Goal: Task Accomplishment & Management: Complete application form

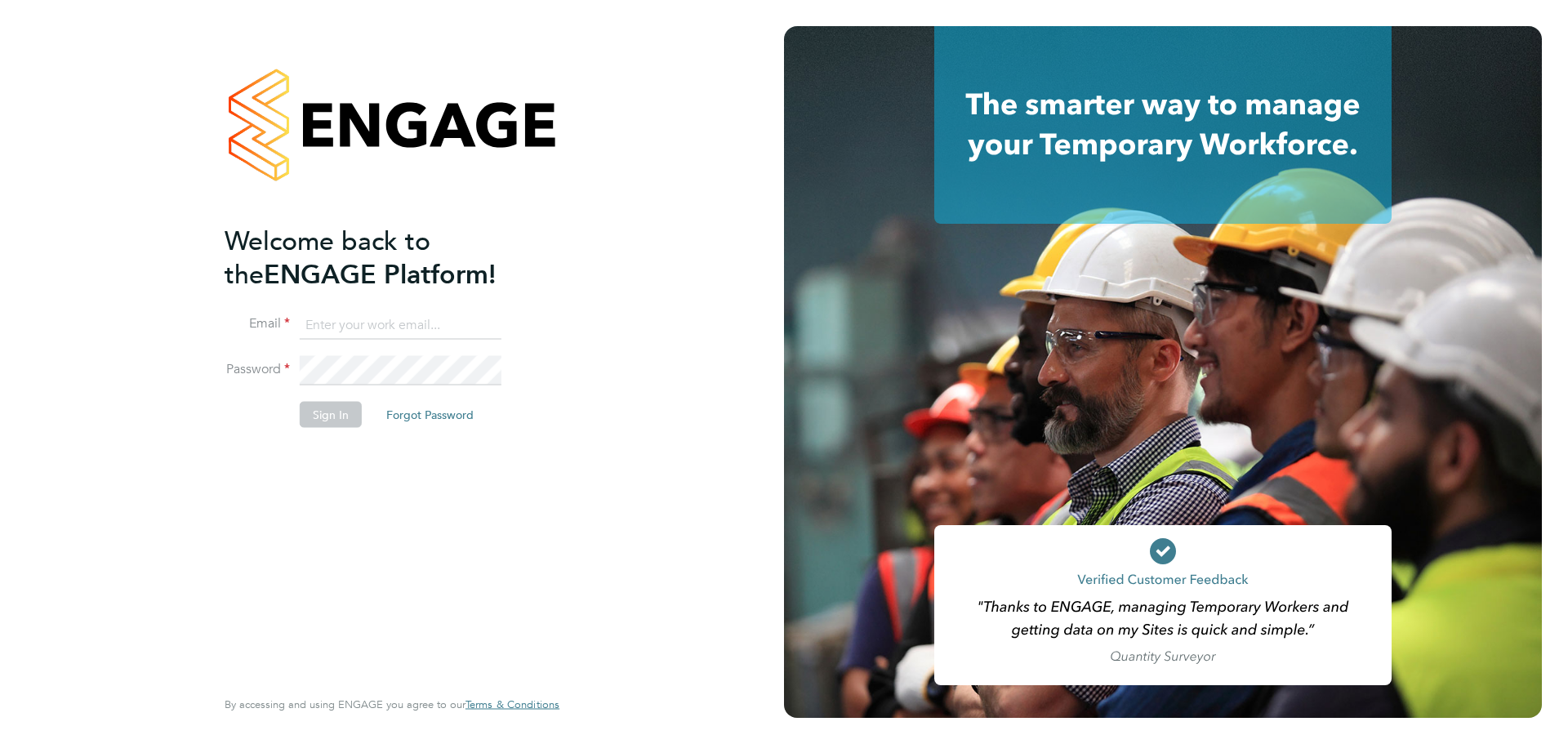
click at [460, 334] on input at bounding box center [400, 325] width 202 height 30
type input "[PERSON_NAME][EMAIL_ADDRESS][PERSON_NAME][DOMAIN_NAME]"
click at [341, 405] on button "Sign In" at bounding box center [330, 413] width 62 height 26
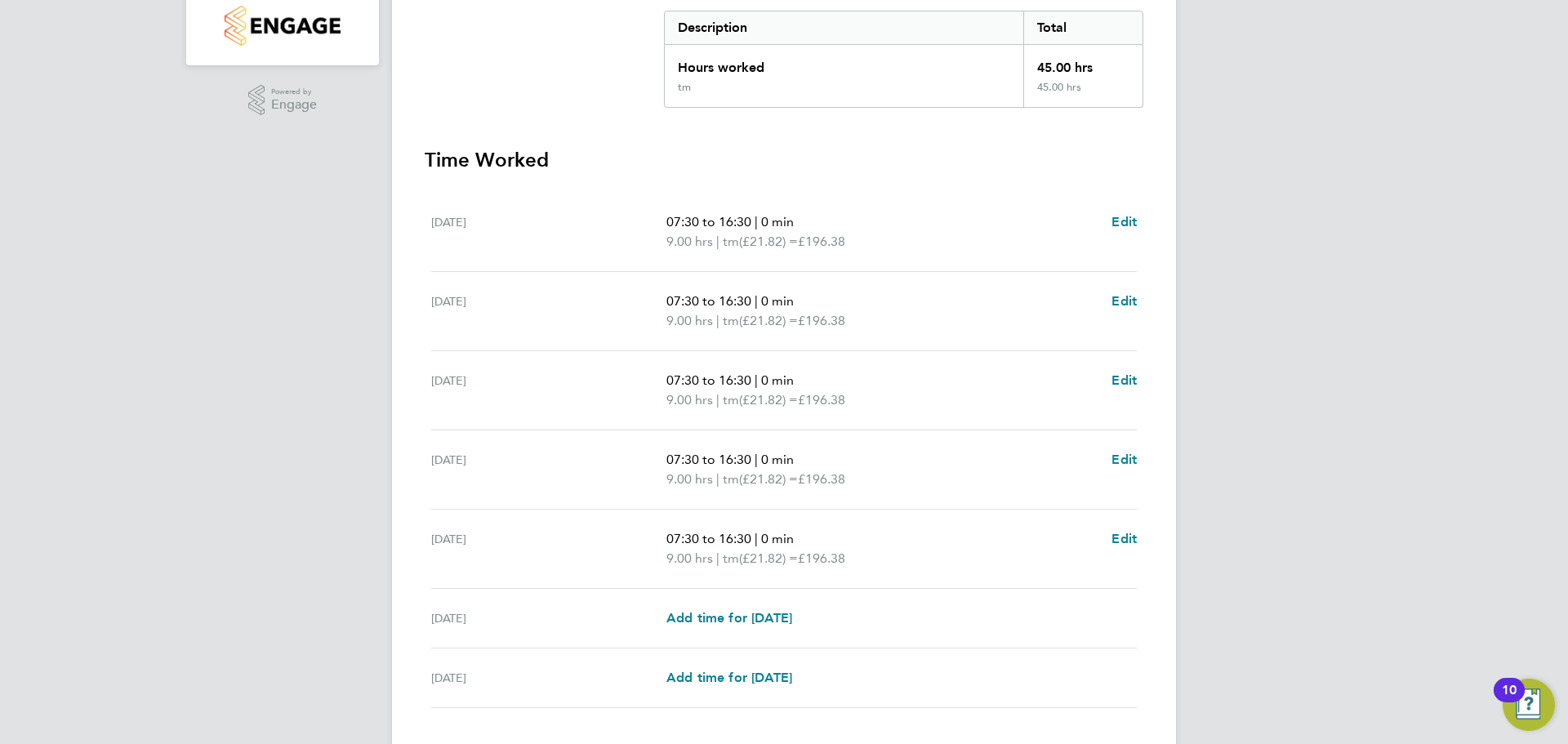
scroll to position [449, 0]
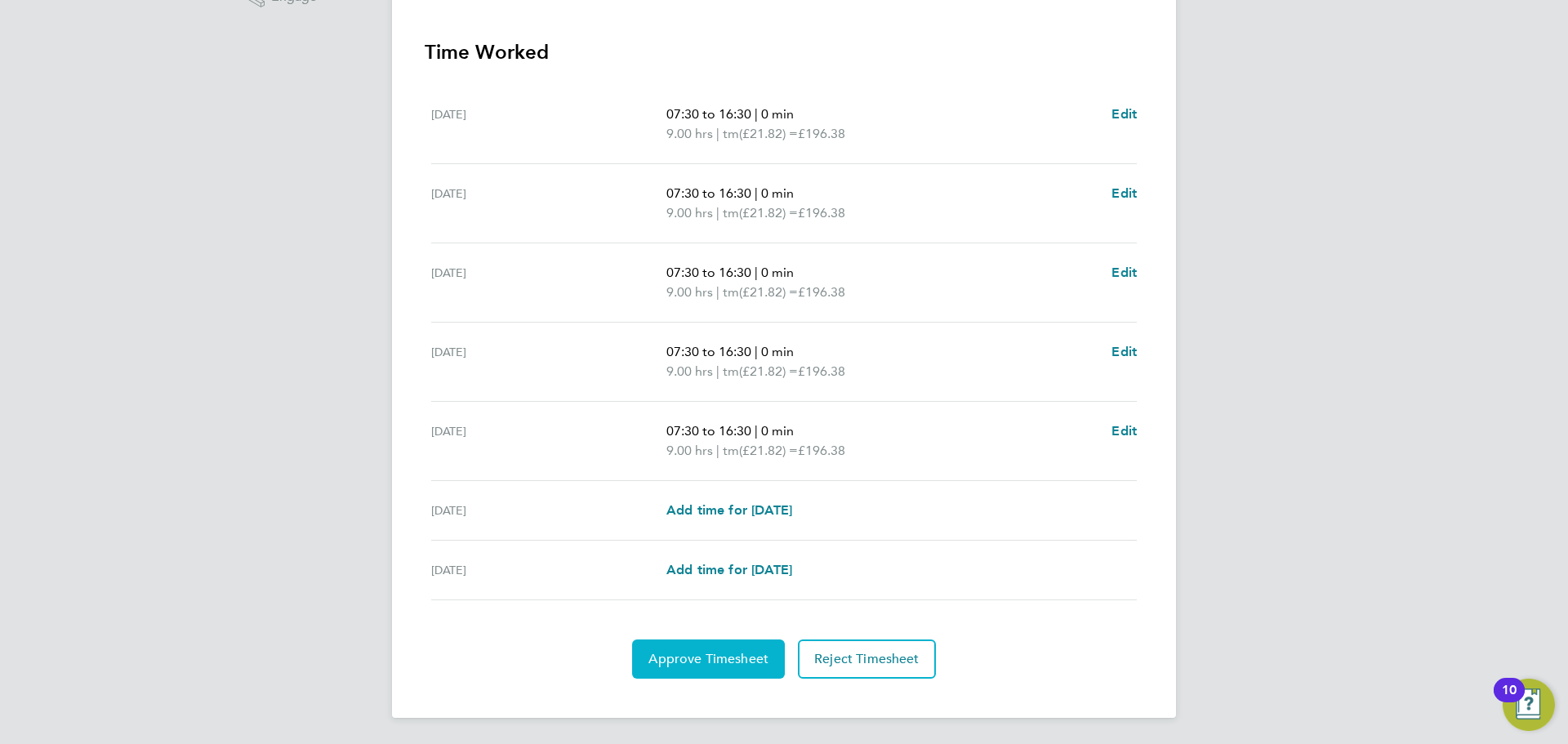
click at [740, 651] on span "Approve Timesheet" at bounding box center [708, 659] width 120 height 16
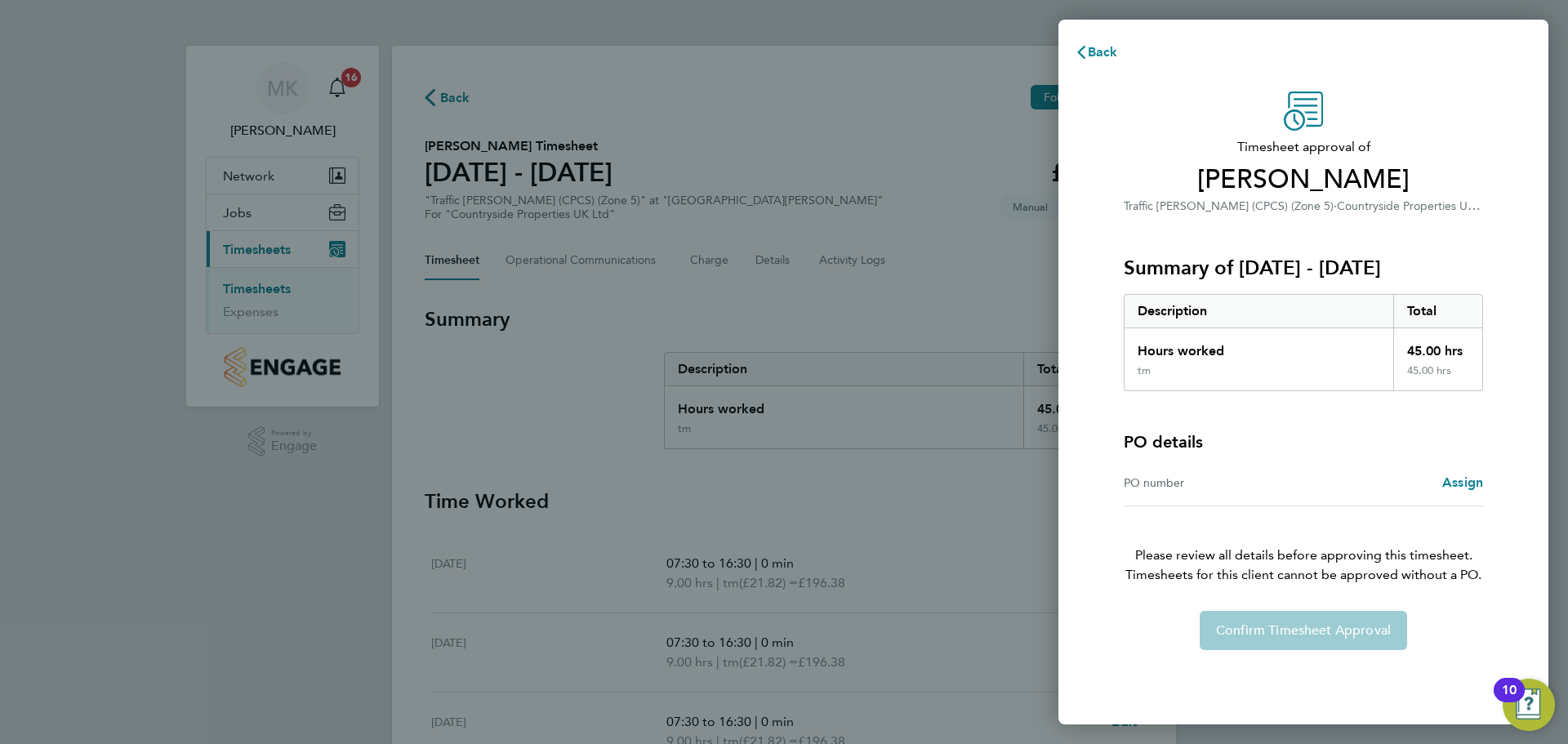
click at [1275, 483] on div "PO number" at bounding box center [1213, 483] width 180 height 20
click at [1227, 491] on div "PO number" at bounding box center [1213, 483] width 180 height 20
click at [1459, 481] on span "Assign" at bounding box center [1461, 482] width 41 height 15
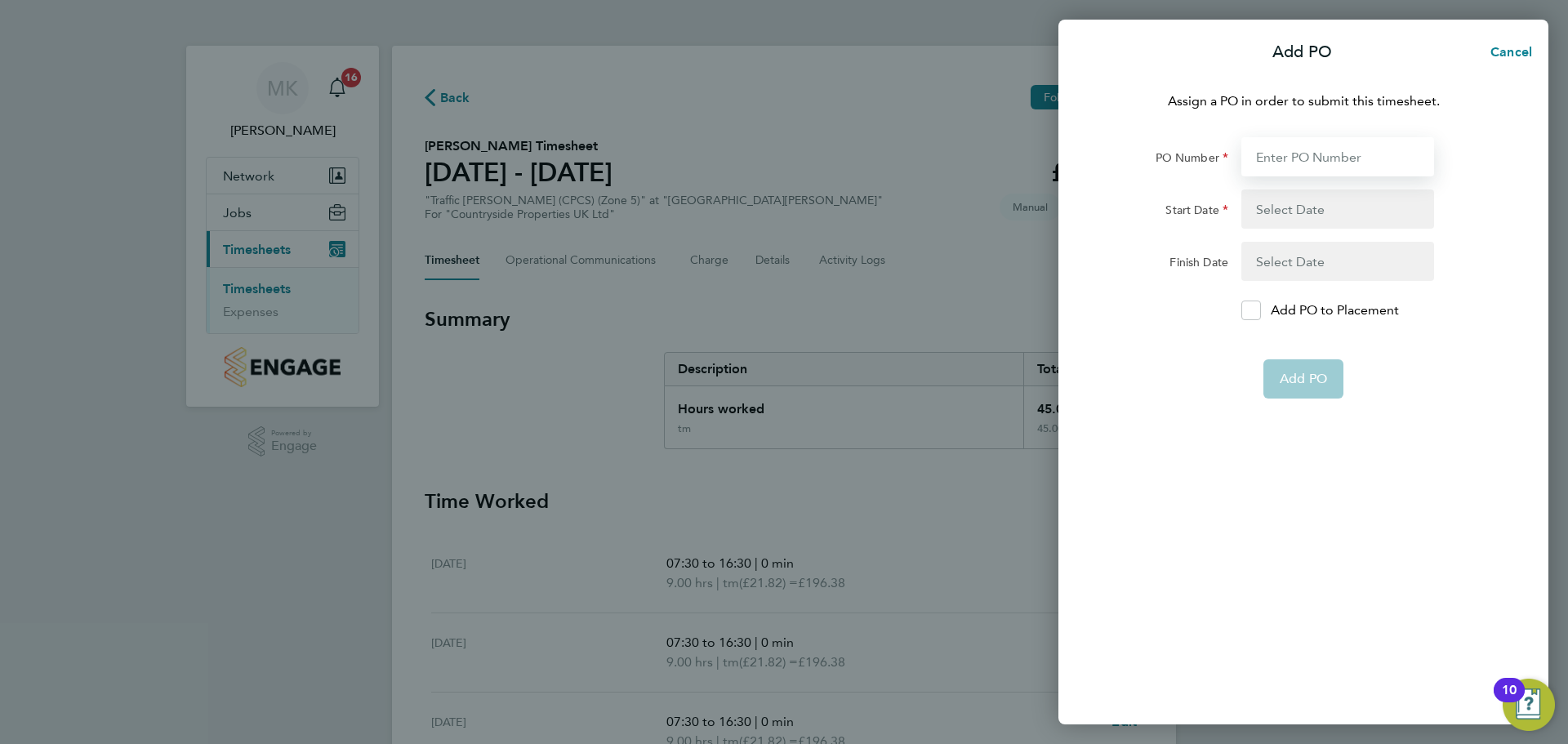
click at [1312, 158] on input "PO Number" at bounding box center [1337, 156] width 193 height 39
type input "P"
type input "23 Mar 25"
type input "30 Sep 25"
type input "P29"
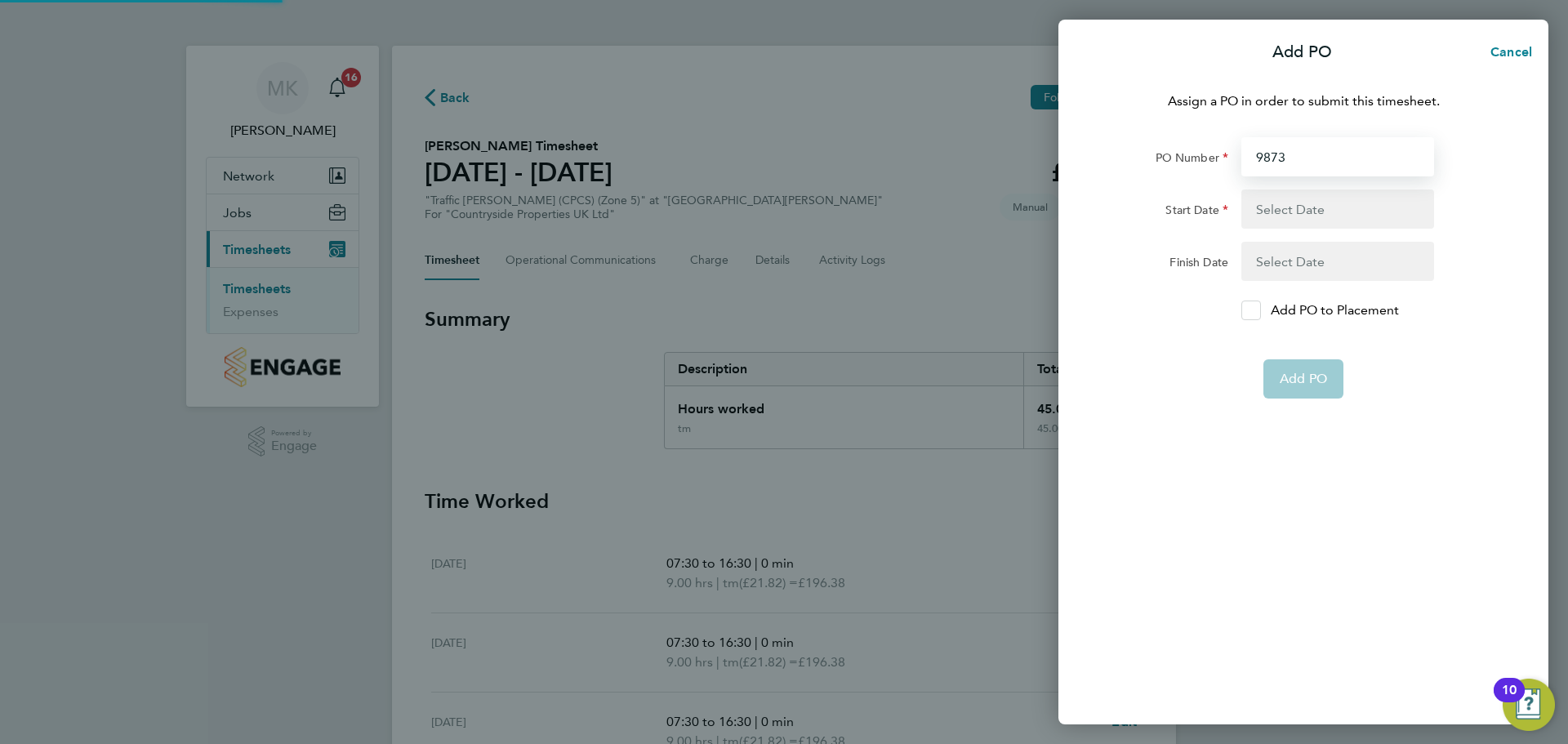
type input "9873"
click at [1303, 308] on p "Add PO to Placement" at bounding box center [1335, 310] width 128 height 20
click at [1257, 310] on input "Add PO to Placement" at bounding box center [1257, 310] width 0 height 0
click at [1308, 206] on button "button" at bounding box center [1337, 208] width 193 height 39
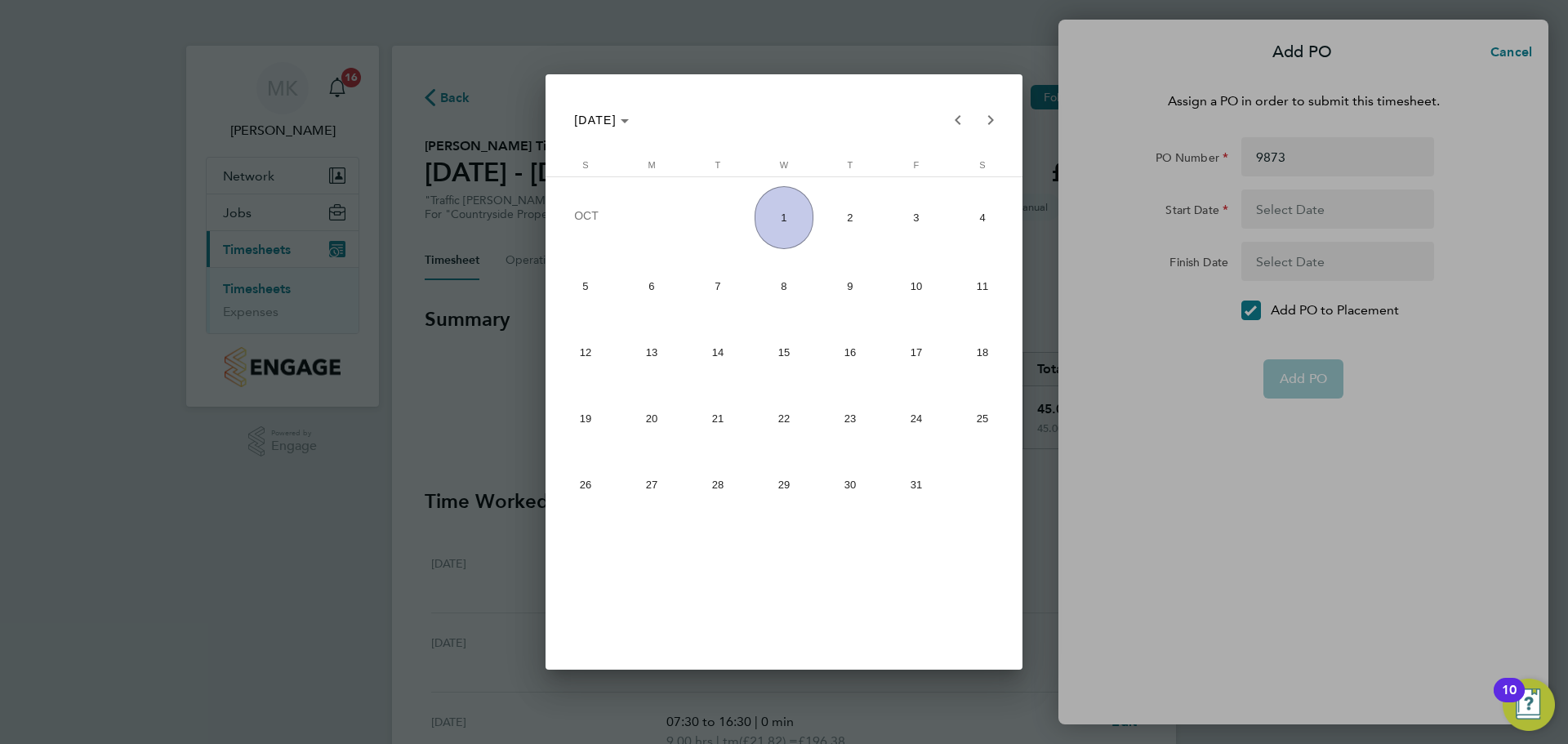
click at [788, 221] on span "1" at bounding box center [784, 218] width 60 height 63
type input "01 Oct 25"
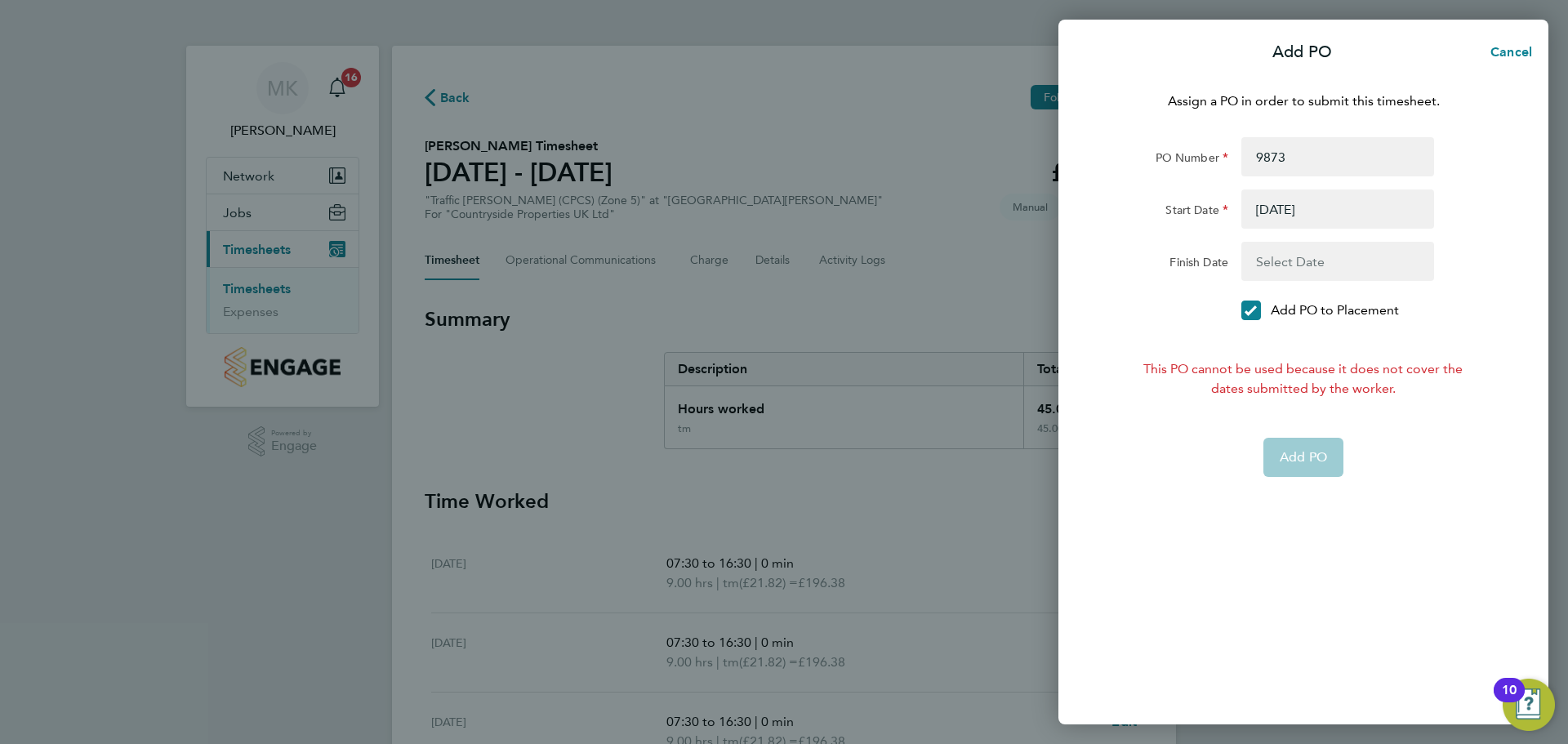
click at [1287, 269] on button "button" at bounding box center [1337, 260] width 193 height 39
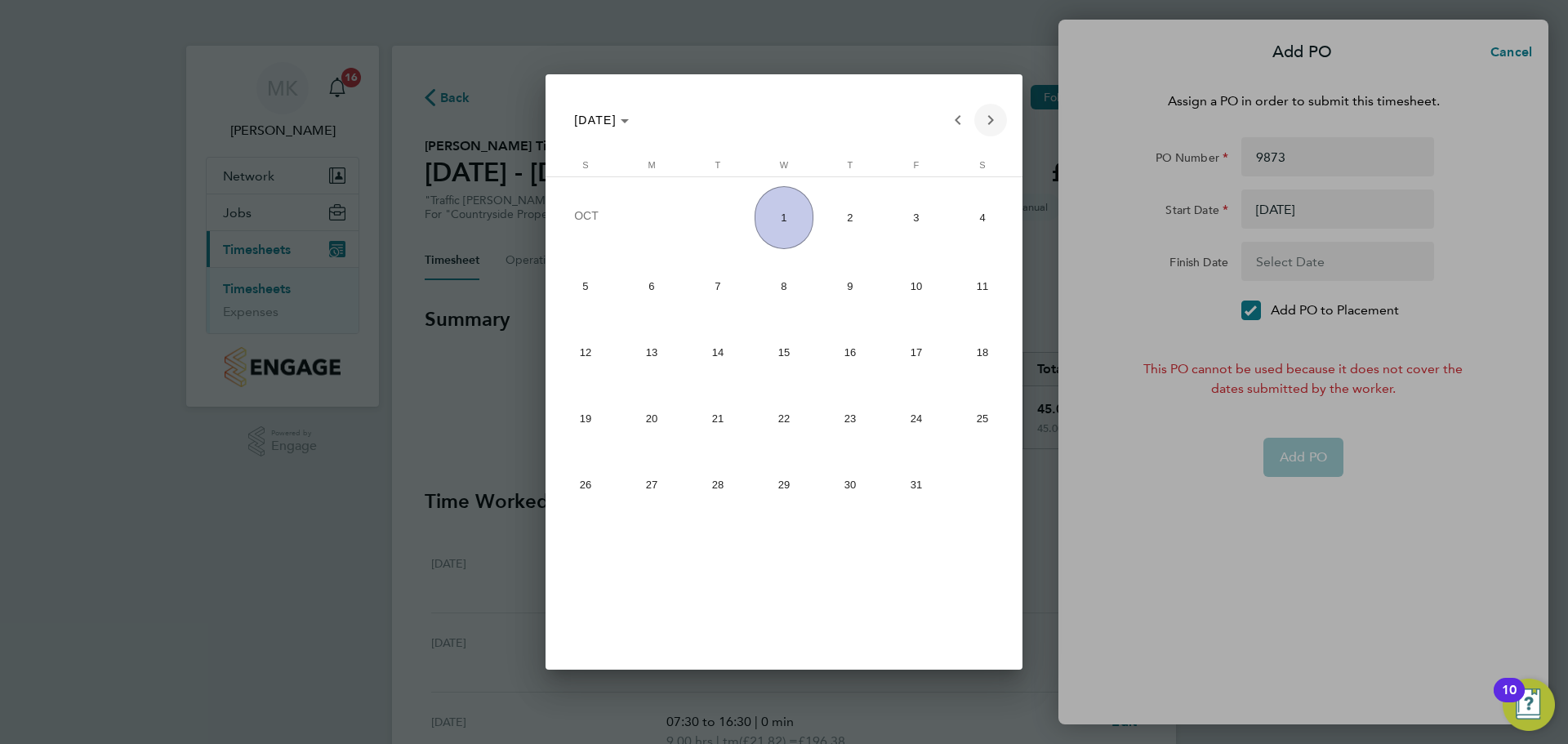
click at [988, 117] on span "Next month" at bounding box center [990, 120] width 33 height 33
click at [595, 559] on span "30" at bounding box center [586, 551] width 60 height 60
type input "30 Nov 25"
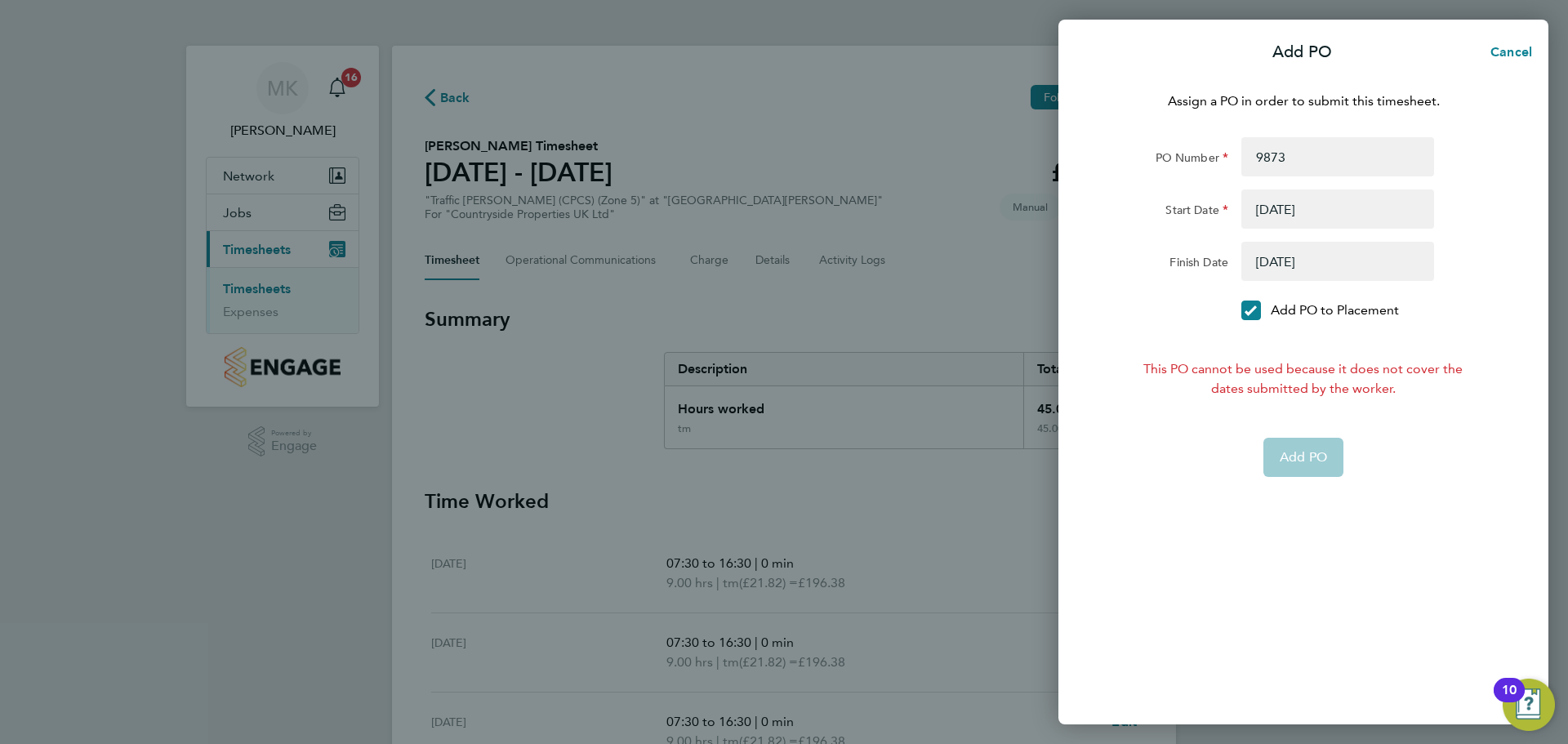
click at [1301, 459] on app-form-button "Add PO" at bounding box center [1303, 457] width 80 height 39
click at [1322, 268] on button "button" at bounding box center [1337, 260] width 193 height 39
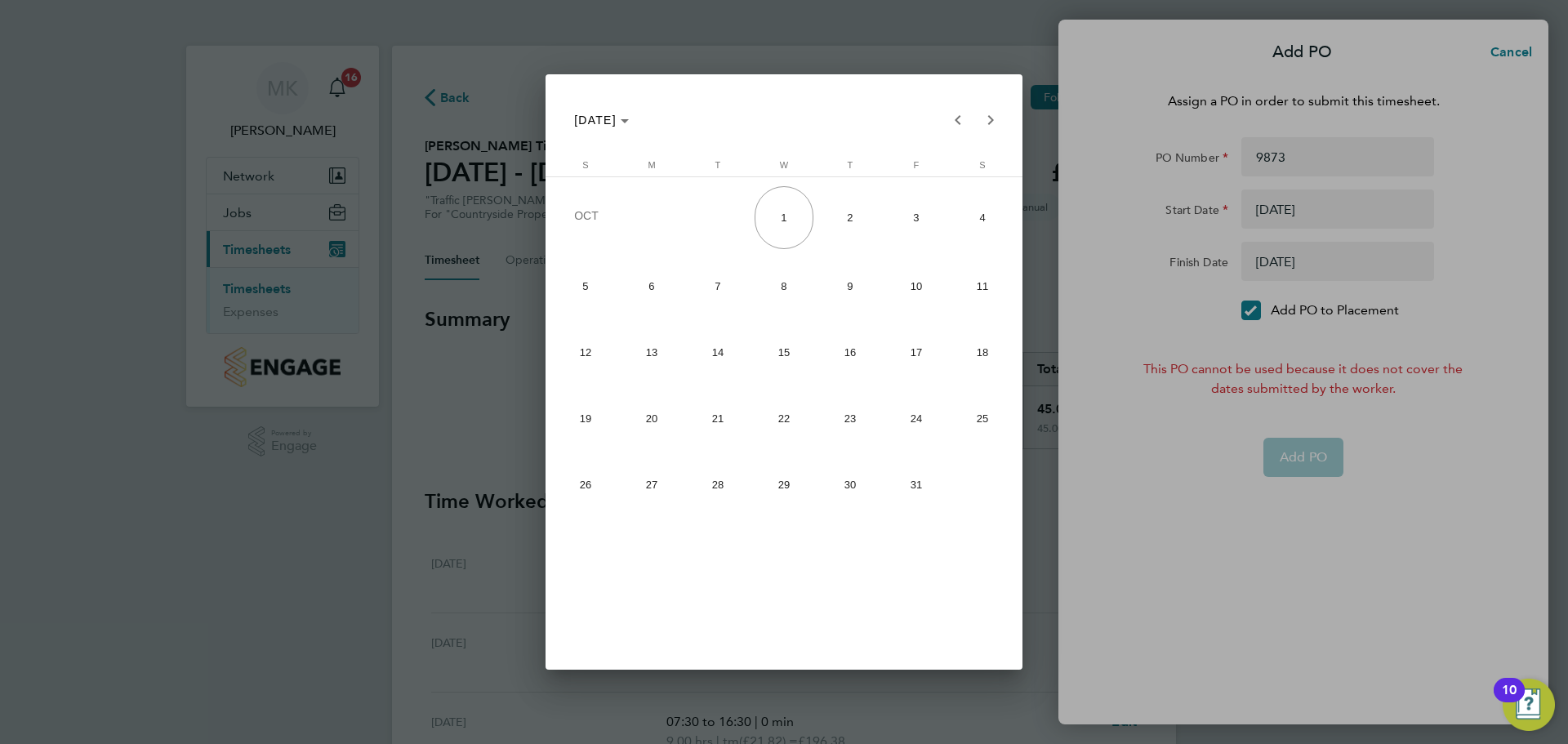
click at [1324, 221] on div at bounding box center [784, 372] width 1568 height 744
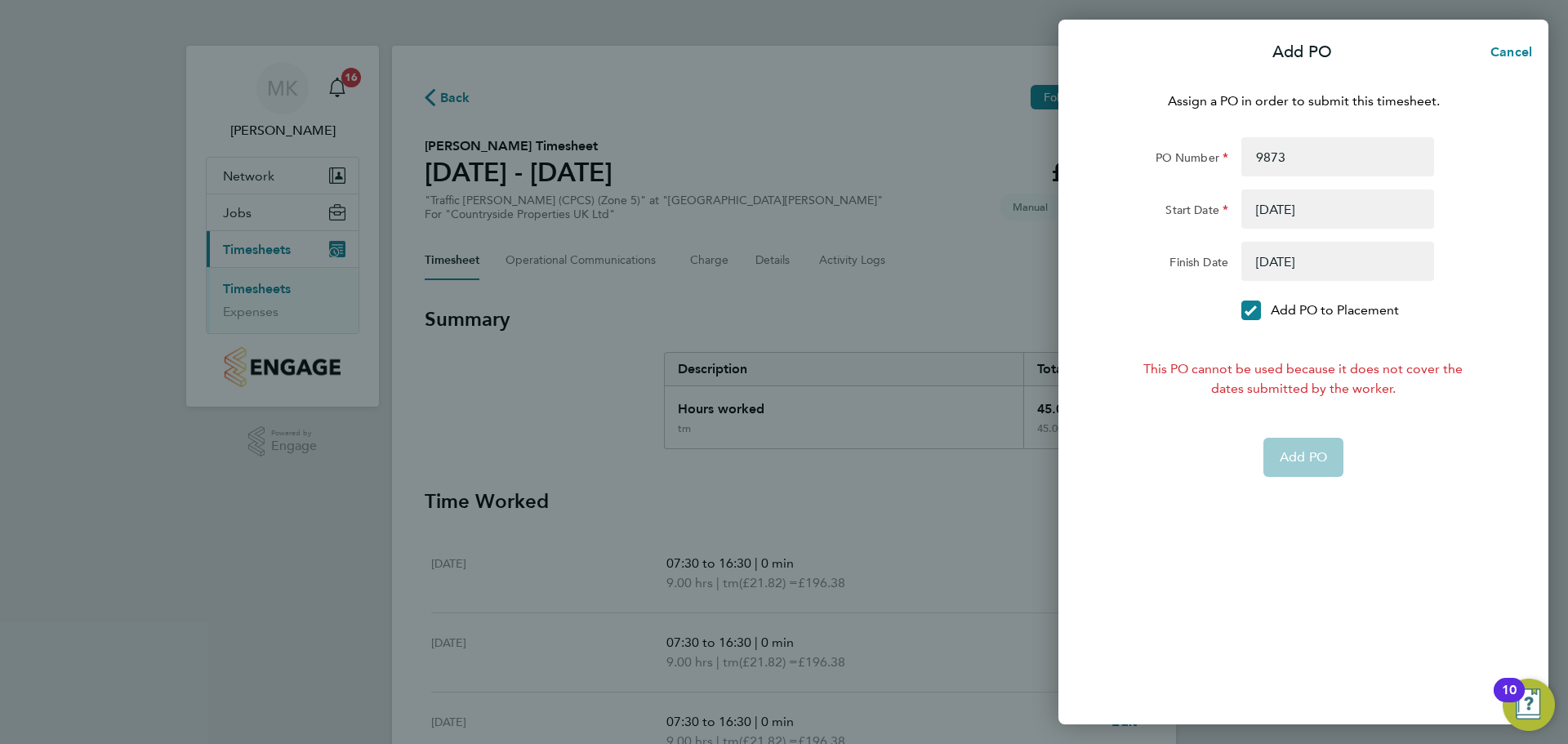
click at [1308, 219] on button "button" at bounding box center [1337, 208] width 193 height 39
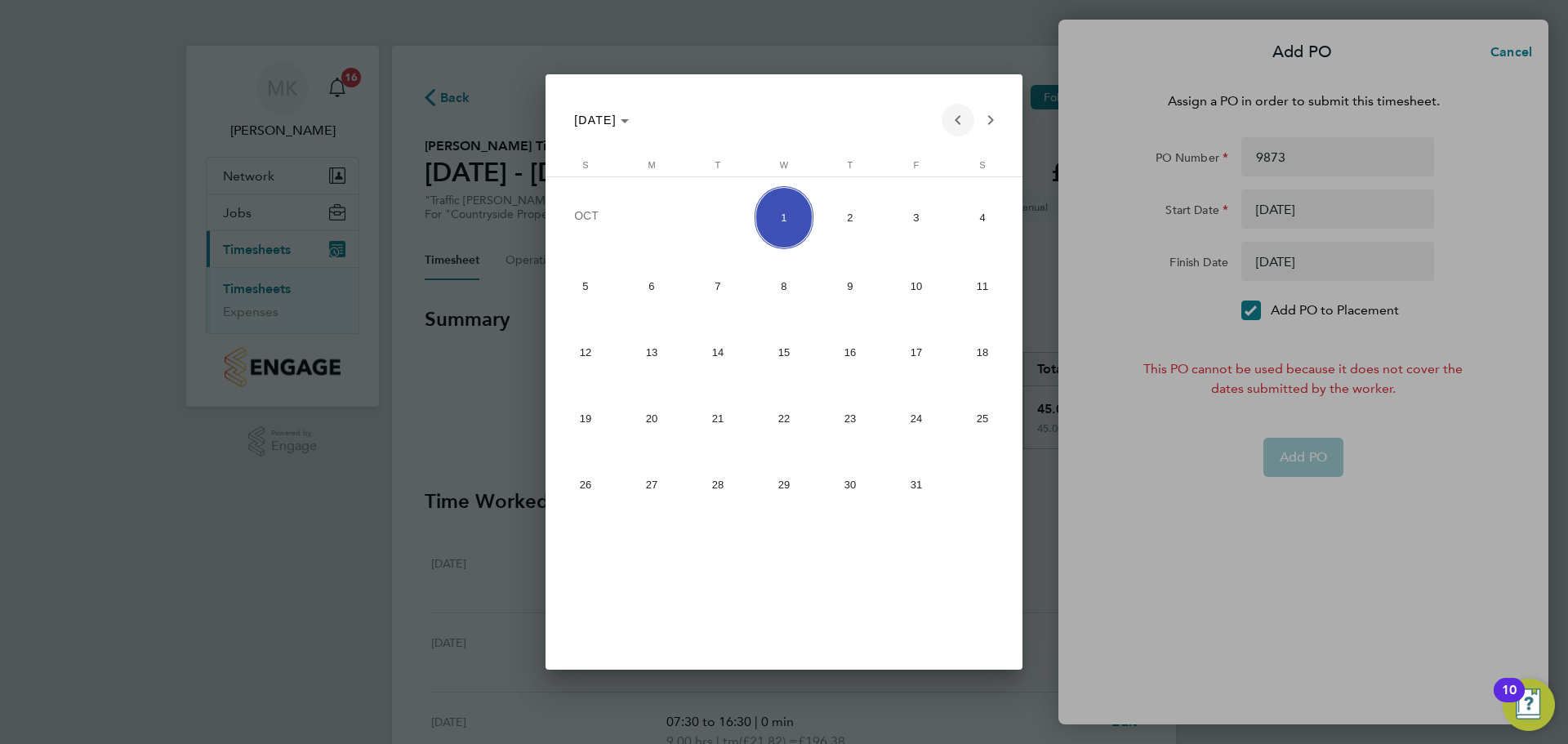
click at [952, 125] on span "Previous month" at bounding box center [958, 120] width 33 height 33
click at [593, 491] on span "24" at bounding box center [586, 485] width 60 height 60
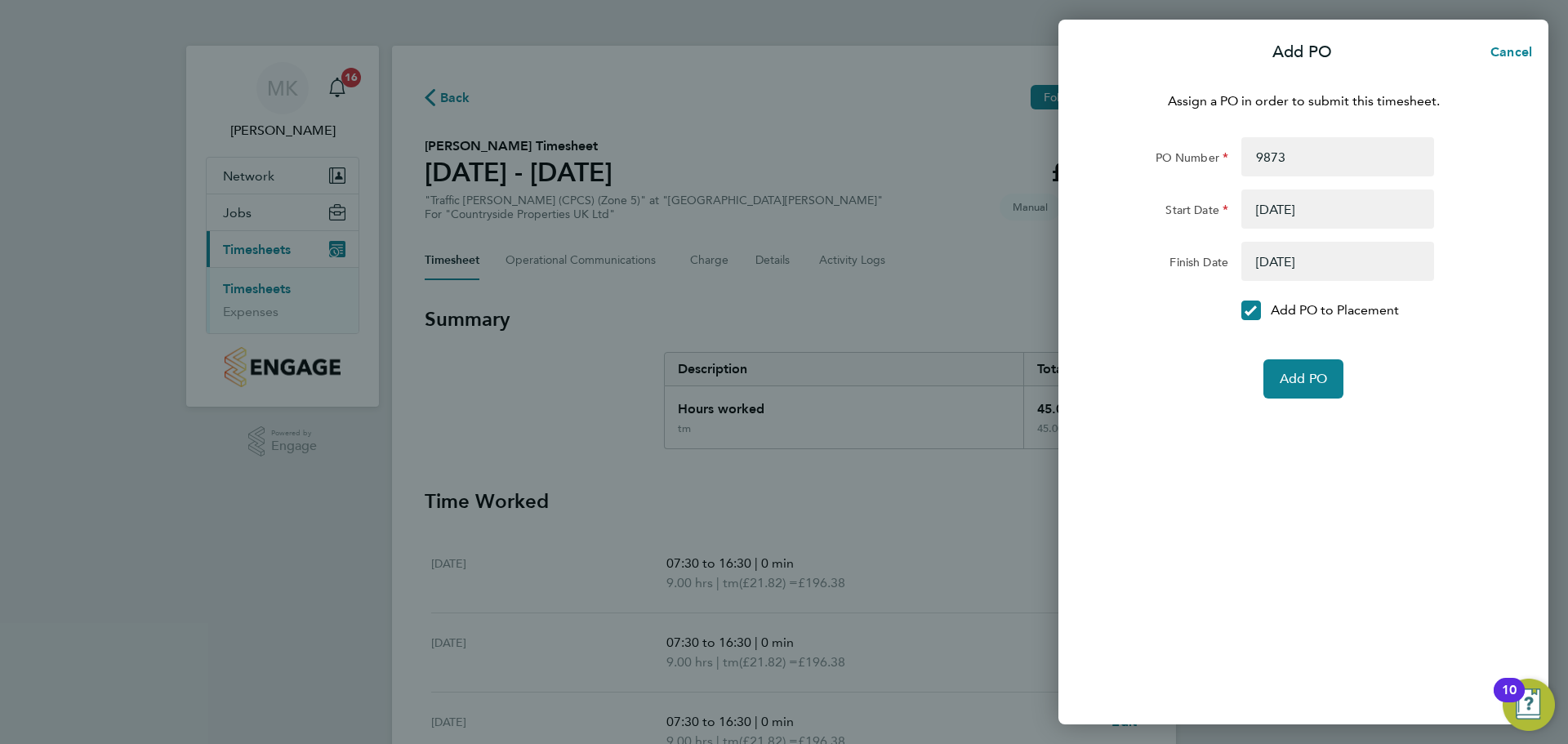
click at [1355, 264] on button "button" at bounding box center [1337, 260] width 193 height 39
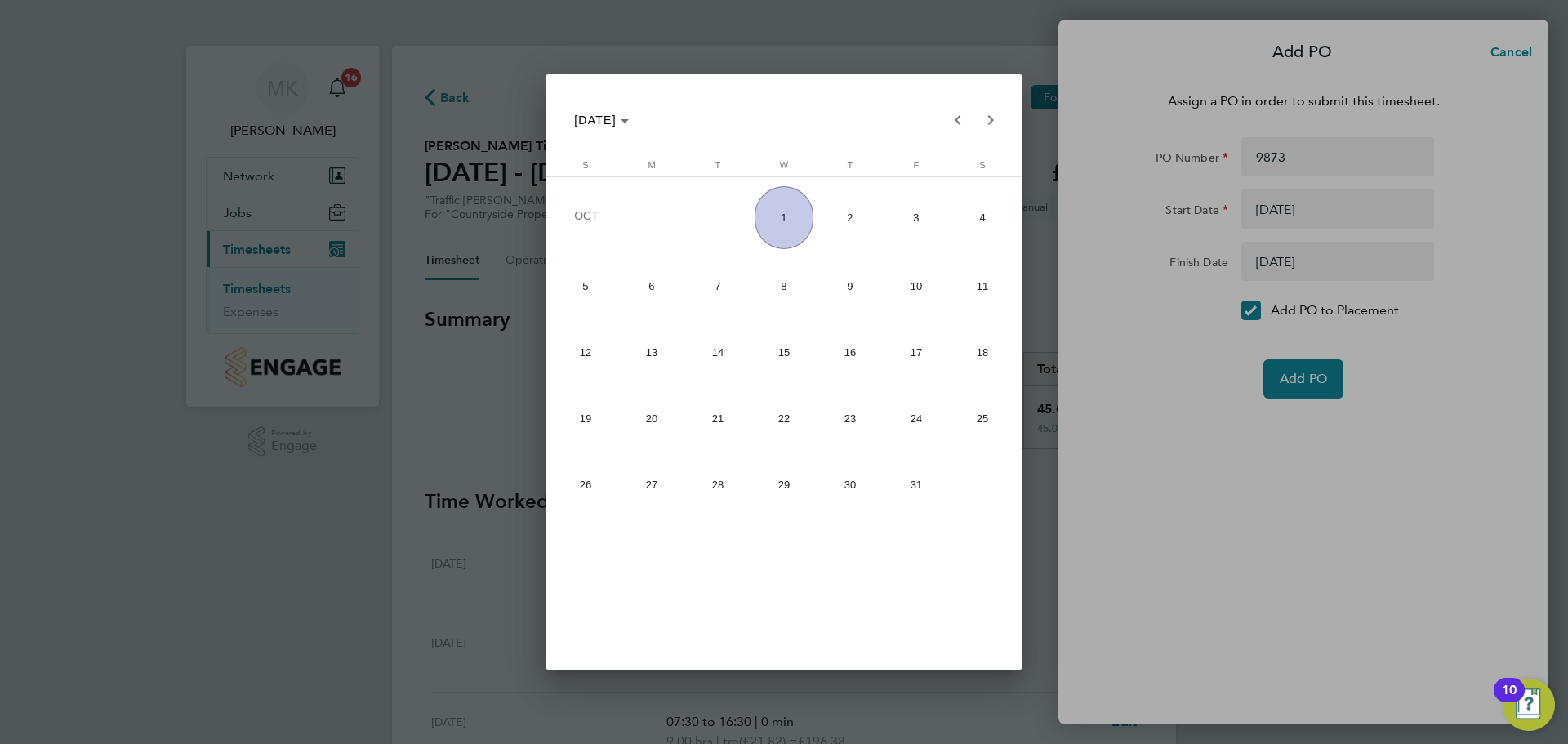
click at [1234, 358] on div at bounding box center [784, 372] width 1568 height 744
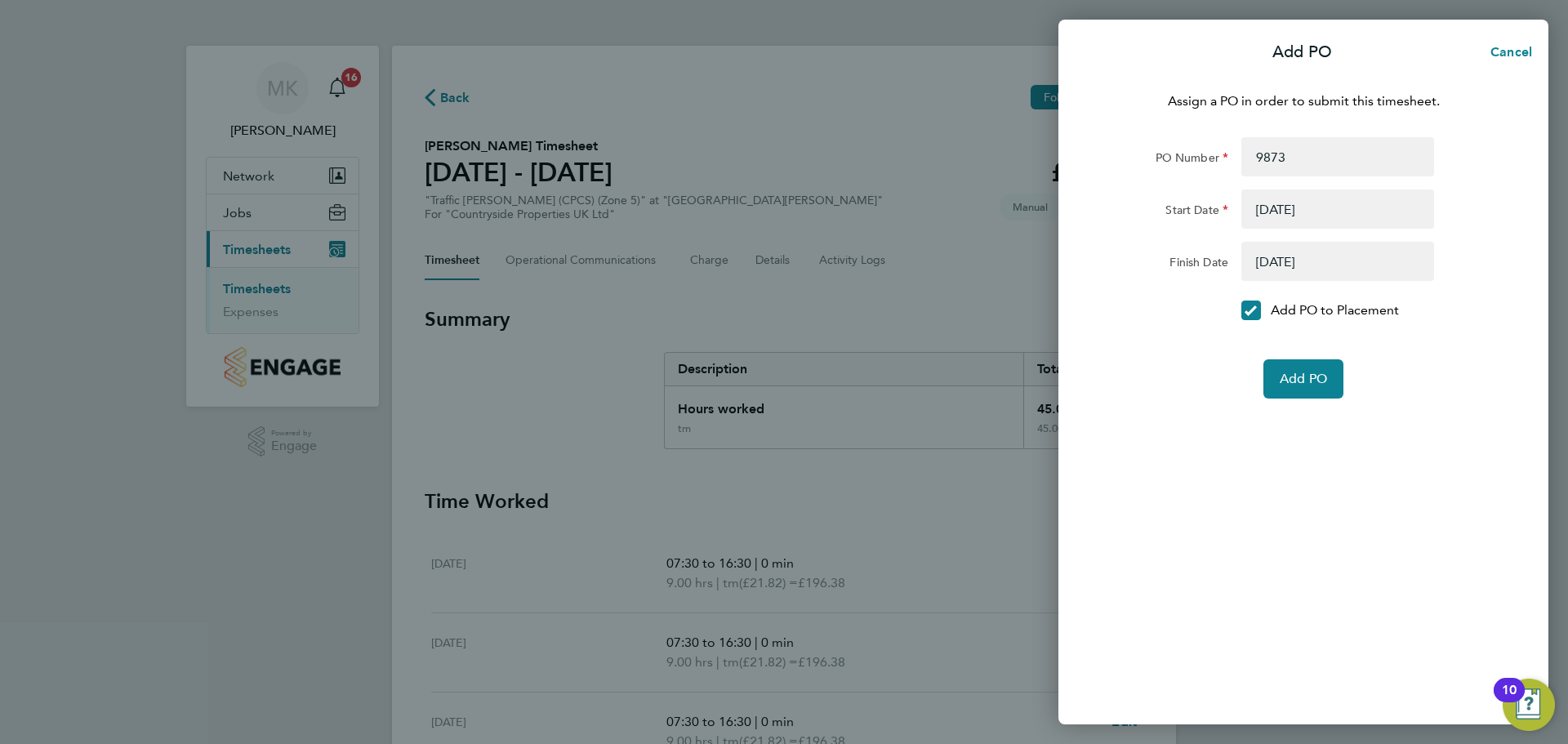
click at [1298, 212] on button "button" at bounding box center [1337, 208] width 193 height 39
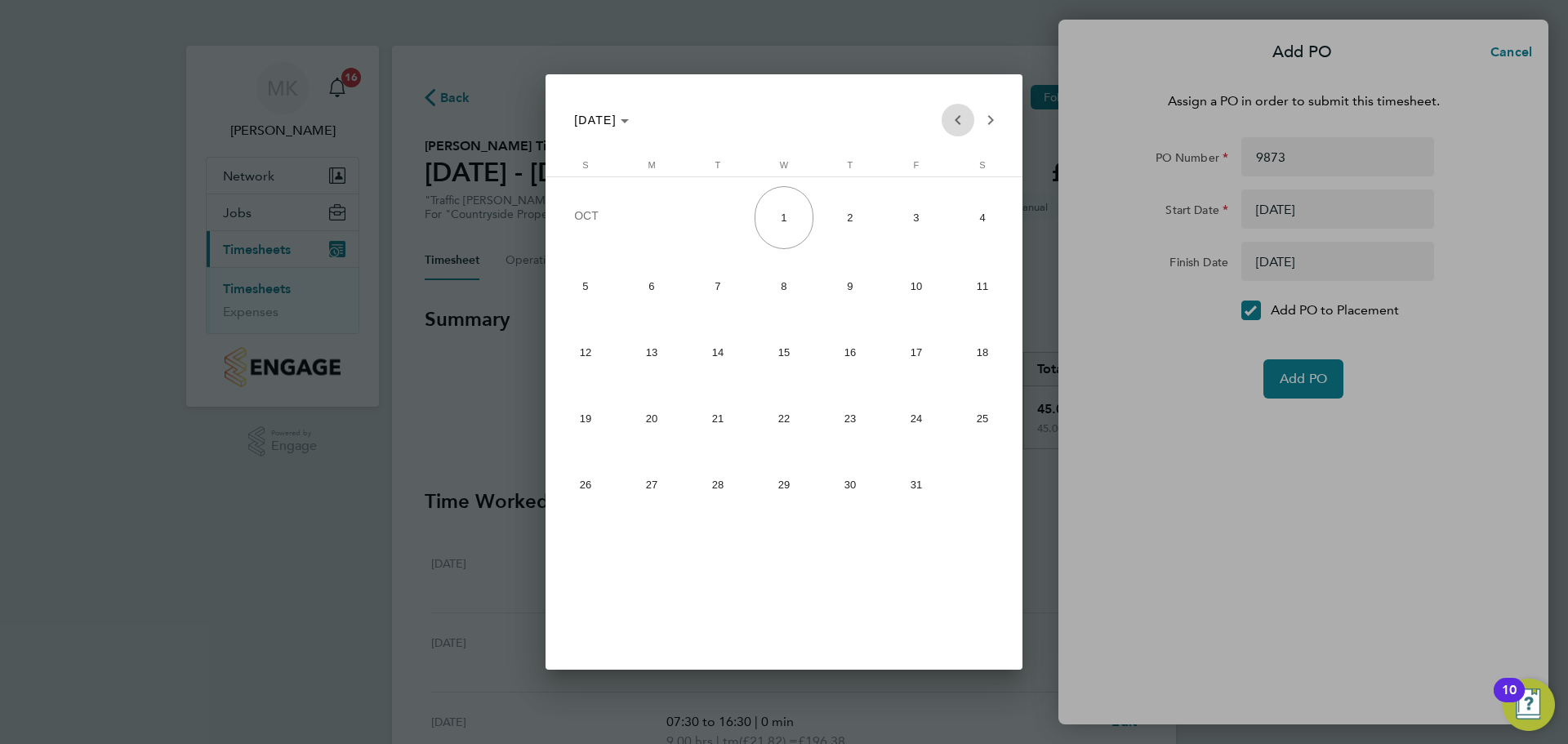
click at [962, 119] on span "Previous month" at bounding box center [958, 120] width 33 height 33
click at [583, 477] on span "21" at bounding box center [586, 480] width 60 height 60
type input "21 Sep 25"
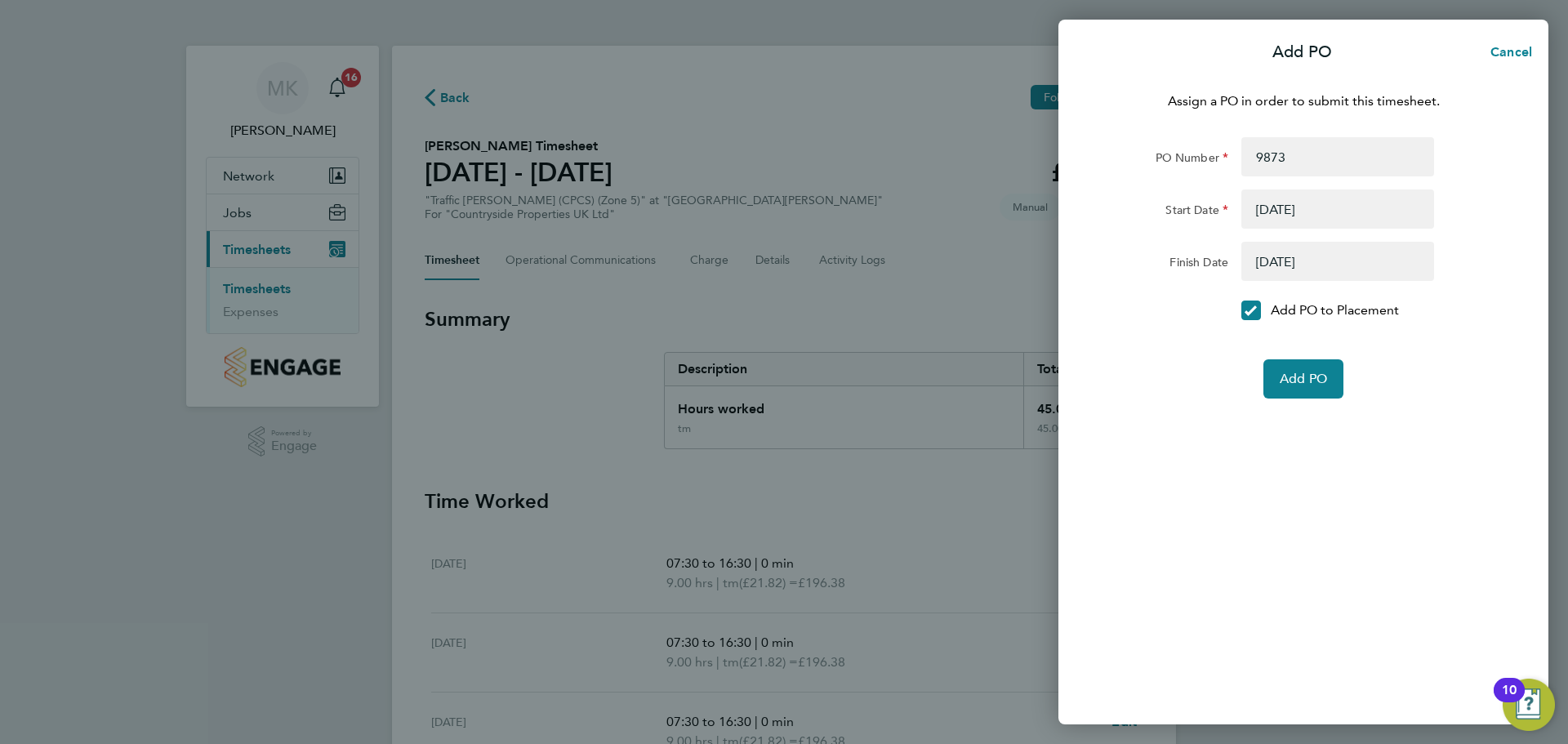
click at [1264, 267] on button "button" at bounding box center [1337, 260] width 193 height 39
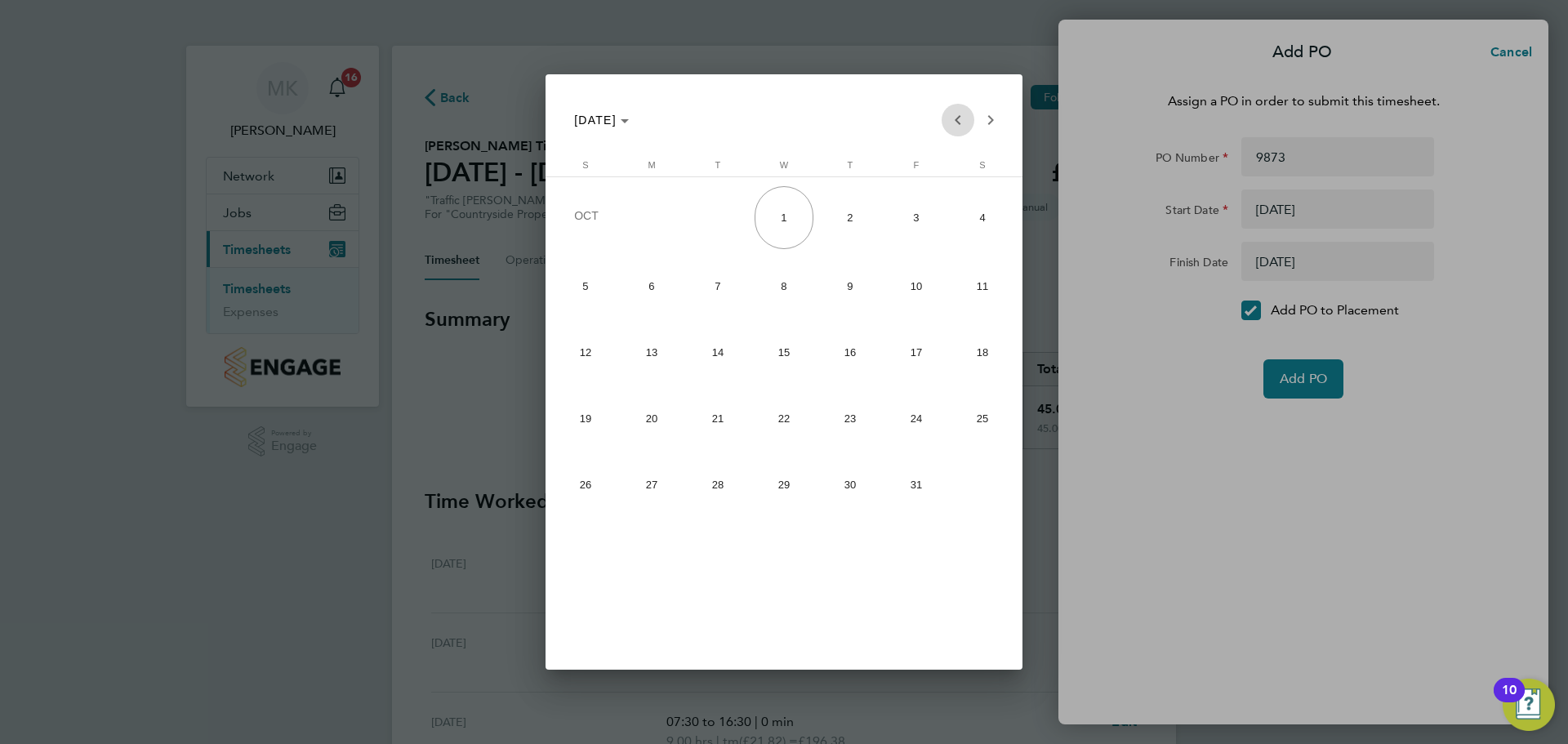
click at [961, 115] on span "Previous month" at bounding box center [958, 120] width 33 height 33
click at [988, 499] on span "27" at bounding box center [983, 480] width 60 height 60
type input "27 Sep 25"
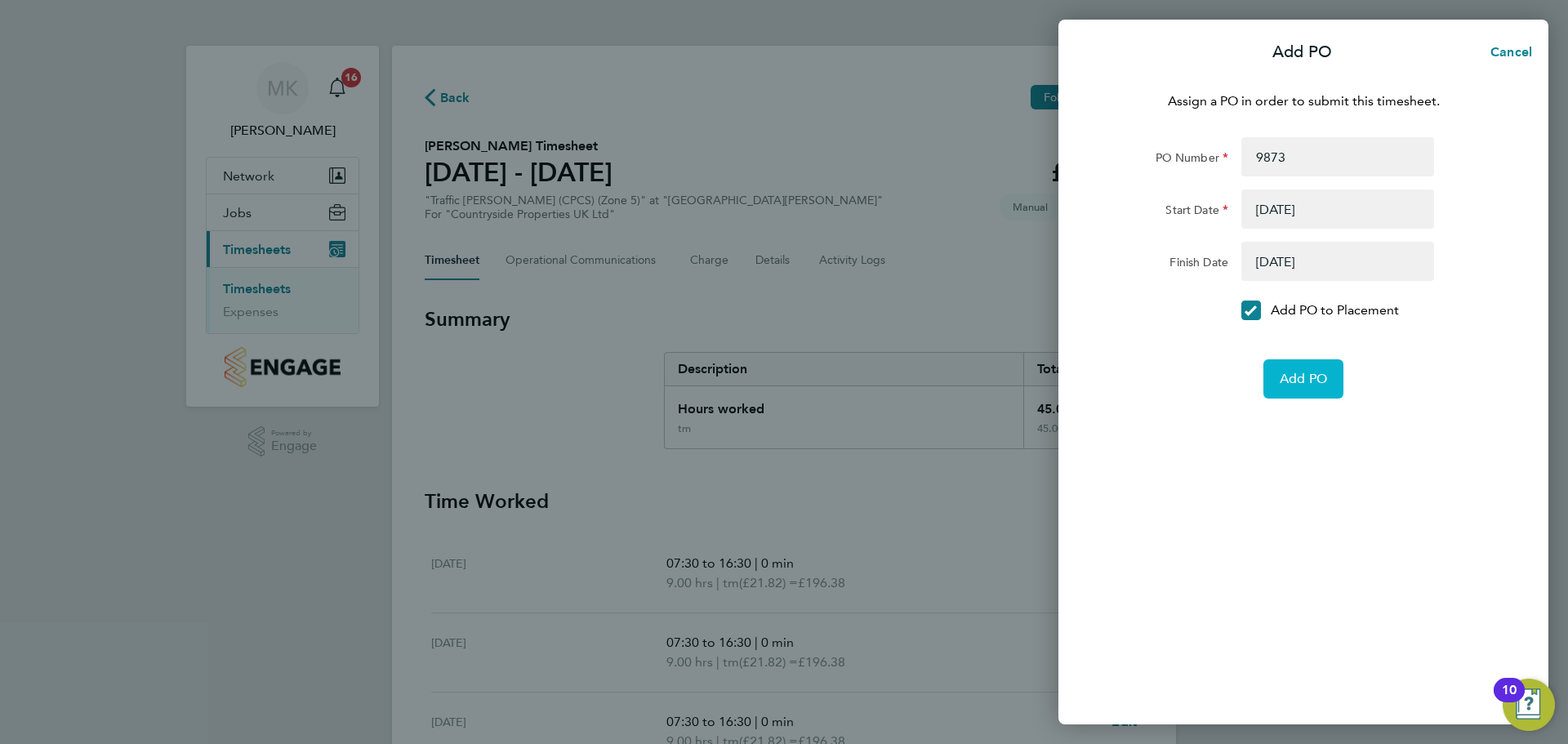
click at [1306, 385] on span "Add PO" at bounding box center [1303, 379] width 47 height 16
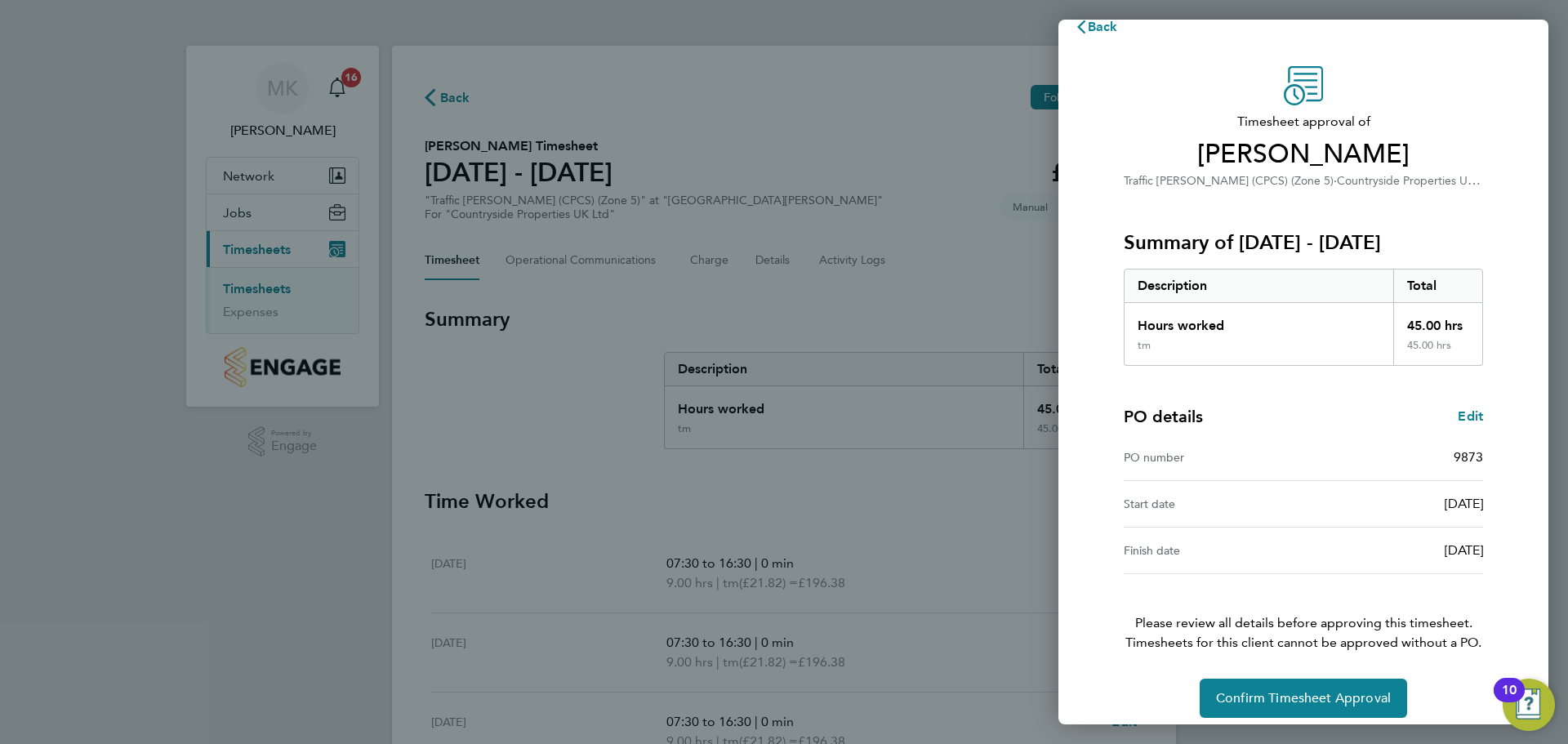
scroll to position [38, 0]
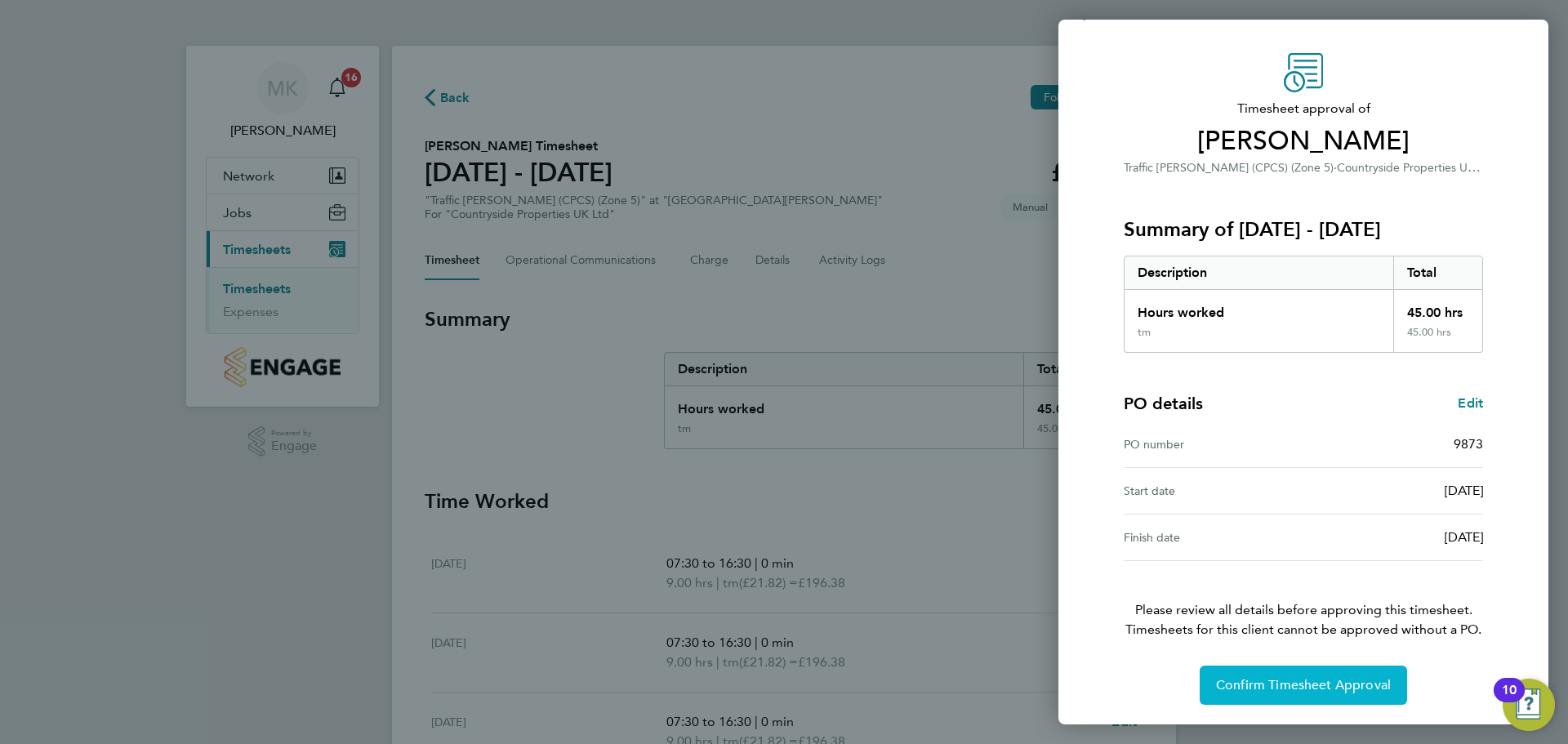
click at [1322, 689] on span "Confirm Timesheet Approval" at bounding box center [1302, 684] width 175 height 16
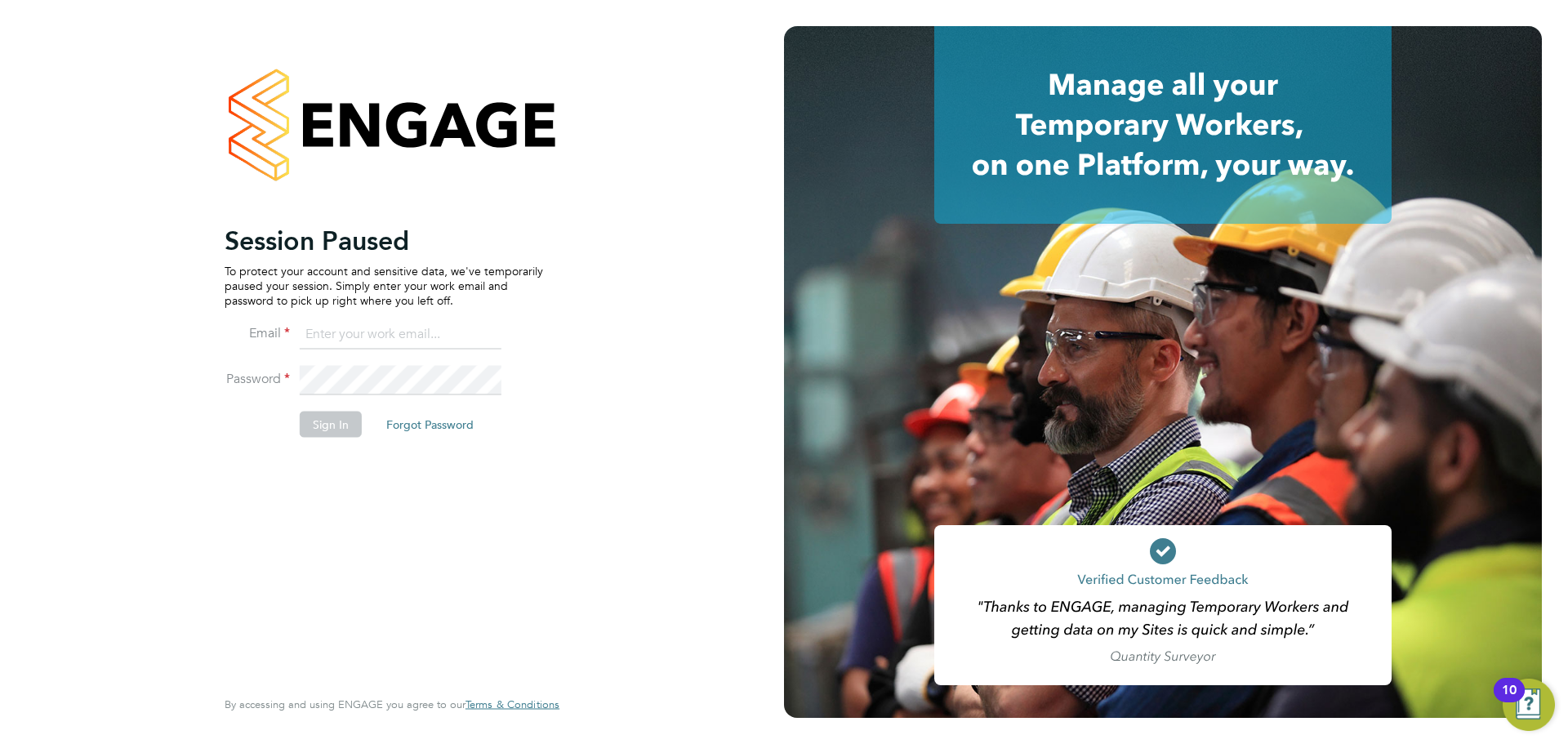
click at [422, 349] on input at bounding box center [400, 334] width 202 height 30
type input "[PERSON_NAME][EMAIL_ADDRESS][PERSON_NAME][DOMAIN_NAME]"
